Goal: Task Accomplishment & Management: Manage account settings

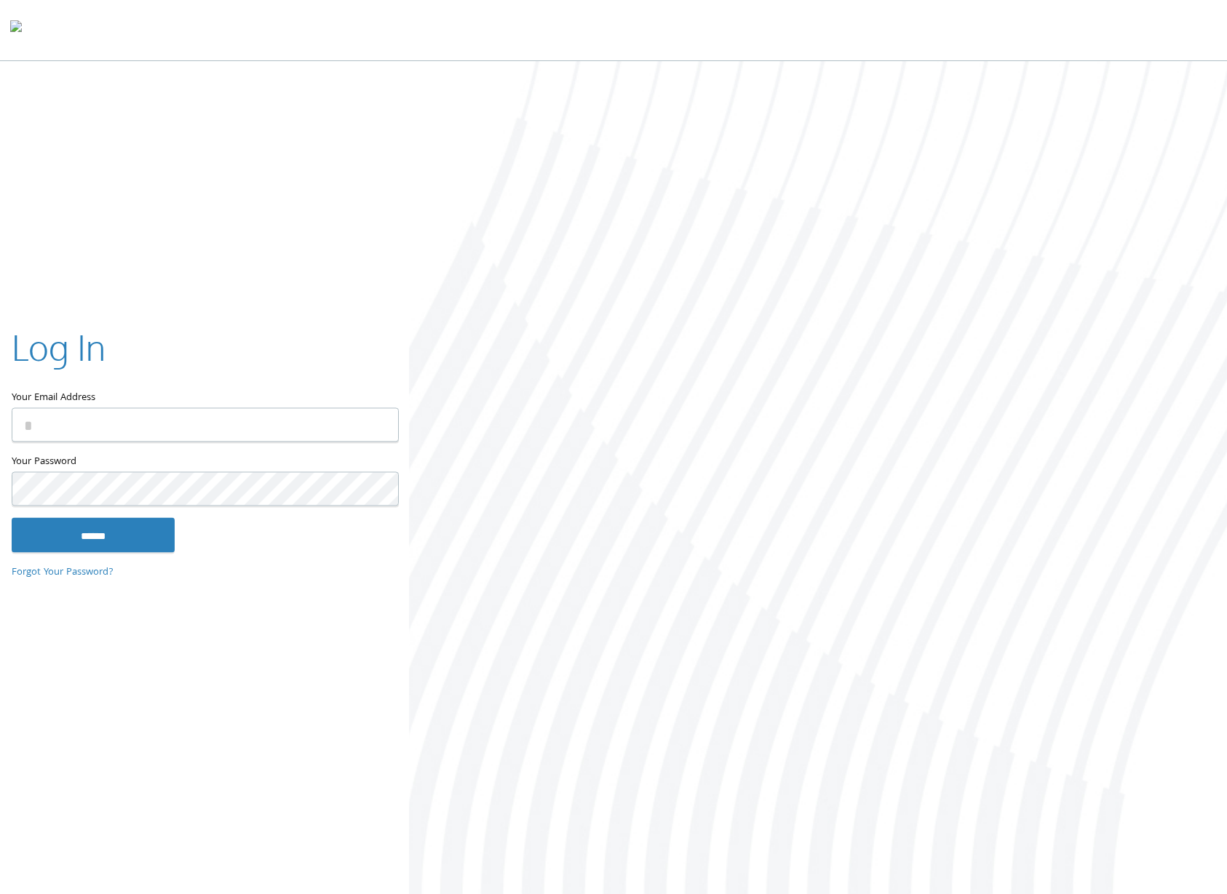
type input "**********"
click at [145, 529] on input "******" at bounding box center [93, 534] width 163 height 35
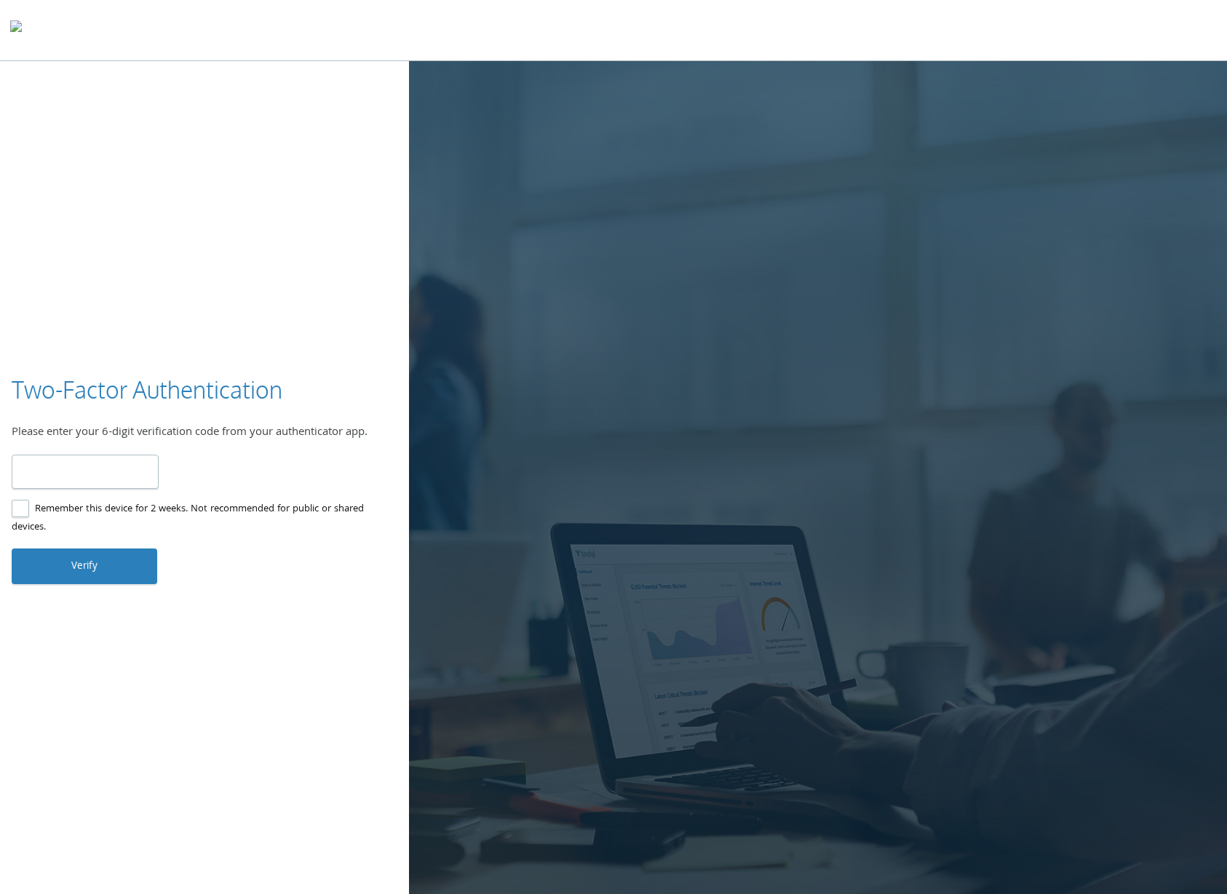
type input "******"
